Goal: Find specific fact

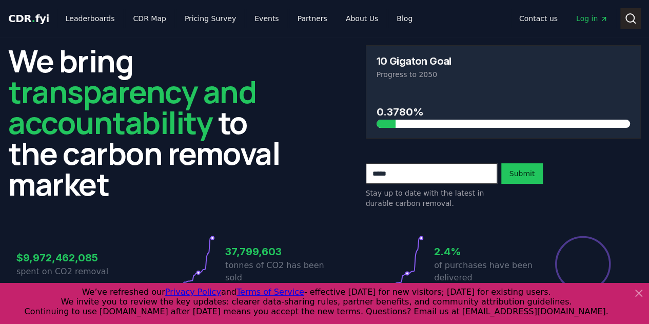
click at [627, 21] on circle at bounding box center [630, 18] width 8 height 8
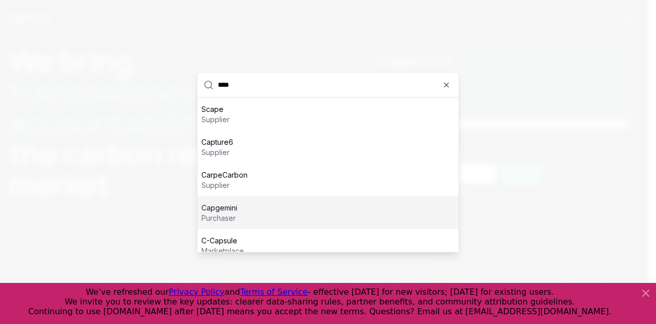
type input "****"
click at [231, 219] on p "purchaser" at bounding box center [220, 217] width 36 height 10
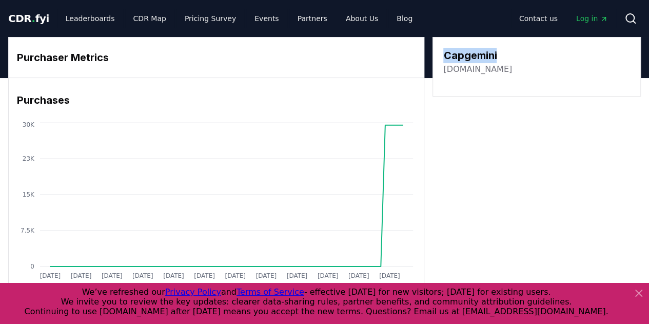
drag, startPoint x: 498, startPoint y: 50, endPoint x: 436, endPoint y: 51, distance: 62.1
click at [436, 51] on div "Capgemini [DOMAIN_NAME]" at bounding box center [536, 66] width 208 height 59
copy h3 "Capgemini"
